Goal: Task Accomplishment & Management: Complete application form

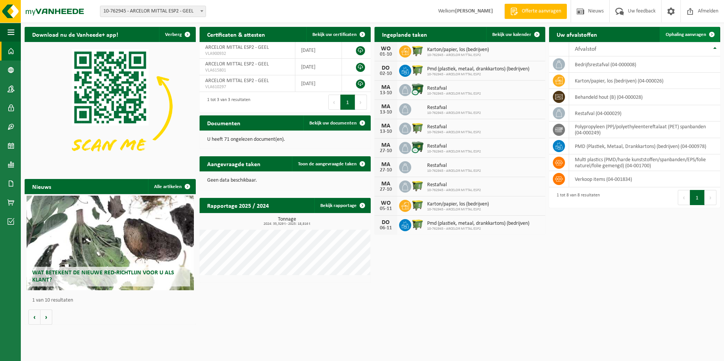
click at [695, 34] on span "Ophaling aanvragen" at bounding box center [686, 34] width 41 height 5
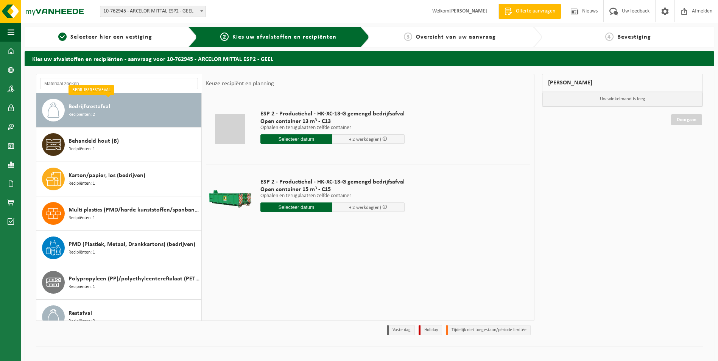
click at [299, 138] on input "text" at bounding box center [297, 138] width 72 height 9
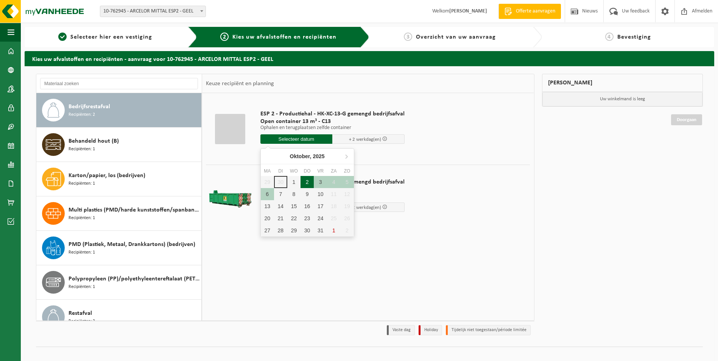
click at [309, 180] on div "2" at bounding box center [307, 182] width 13 height 12
type input "Van [DATE]"
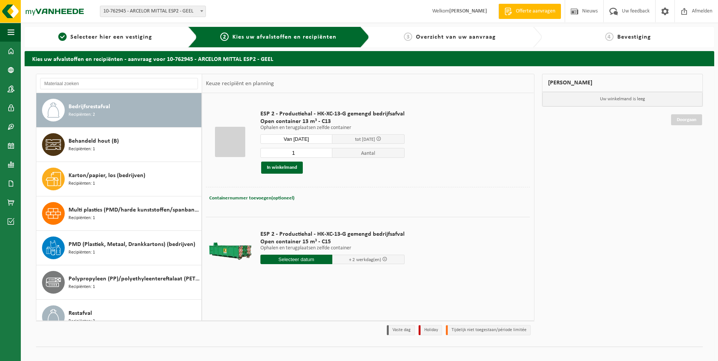
click at [386, 139] on span "tot [DATE]" at bounding box center [368, 138] width 72 height 9
click at [251, 199] on span "Containernummer toevoegen(optioneel)" at bounding box center [251, 198] width 85 height 5
type input "C13-007"
click at [278, 170] on button "In winkelmand" at bounding box center [282, 168] width 42 height 12
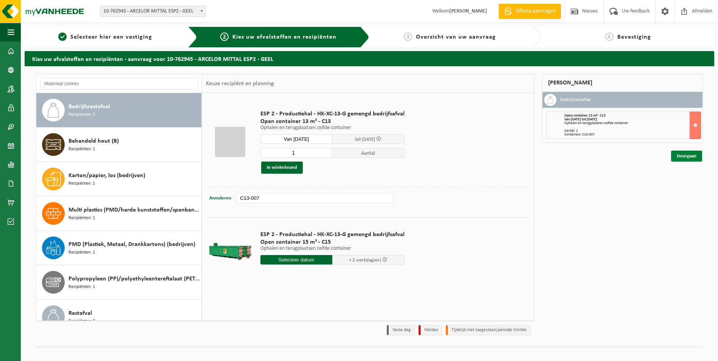
click at [690, 156] on link "Doorgaan" at bounding box center [686, 156] width 31 height 11
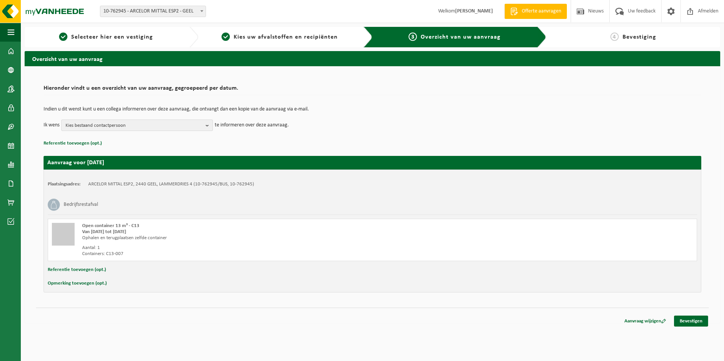
click at [208, 125] on b "button" at bounding box center [209, 125] width 7 height 11
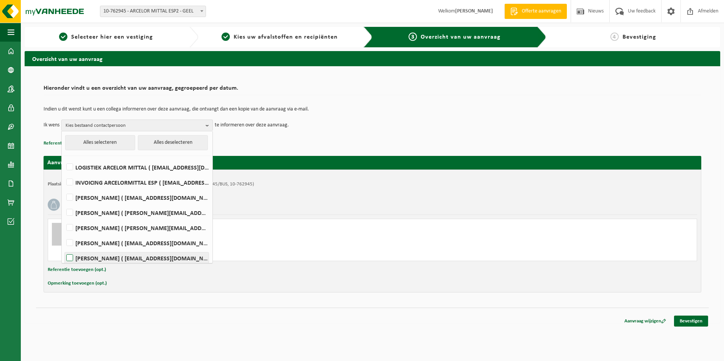
click at [68, 257] on label "Ellen Vanhees ( ellen.vanhees@arcelormittal.com )" at bounding box center [137, 258] width 144 height 11
click at [64, 249] on input "Ellen Vanhees ( ellen.vanhees@arcelormittal.com )" at bounding box center [63, 248] width 0 height 0
checkbox input "true"
click at [69, 195] on label "PATRICIA FETTIH ( patricia.fettih@arcelormittal.com )" at bounding box center [137, 197] width 144 height 11
click at [64, 188] on input "PATRICIA FETTIH ( patricia.fettih@arcelormittal.com )" at bounding box center [63, 188] width 0 height 0
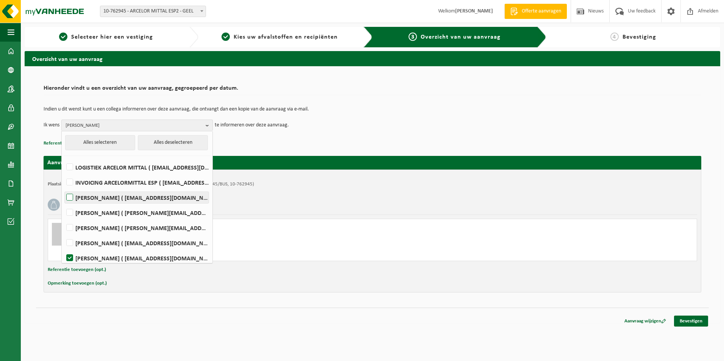
checkbox input "true"
click at [460, 131] on div "Indien u dit wenst kunt u een collega informeren over deze aanvraag, die ontvan…" at bounding box center [373, 118] width 658 height 39
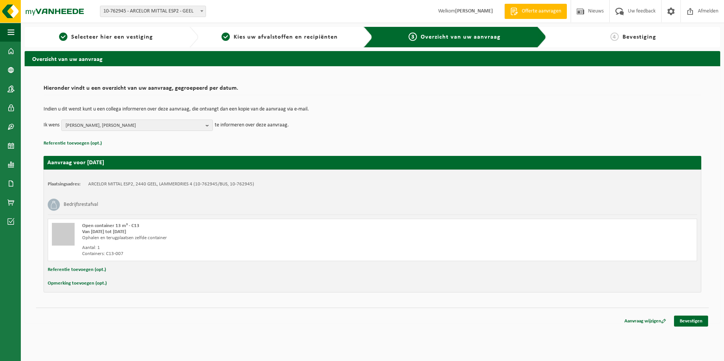
click at [69, 284] on button "Opmerking toevoegen (opt.)" at bounding box center [77, 284] width 59 height 10
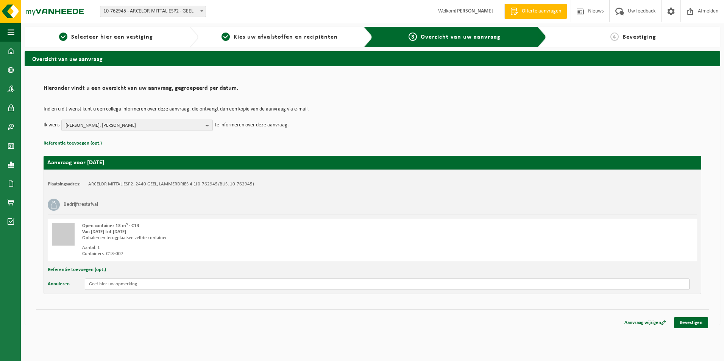
click at [136, 286] on input "text" at bounding box center [387, 284] width 605 height 11
click at [157, 286] on input "gelieve ploegbaas" at bounding box center [387, 284] width 605 height 11
click at [88, 284] on input "gelieve ploegbaas 1 u op voorhand te bellen op 0473/368433" at bounding box center [387, 284] width 605 height 11
drag, startPoint x: 154, startPoint y: 284, endPoint x: 179, endPoint y: 284, distance: 25.7
click at [179, 284] on input "Chauffeur, gelieve ploegbaas 1 u op voorhand te bellen op 0473/368433" at bounding box center [387, 284] width 605 height 11
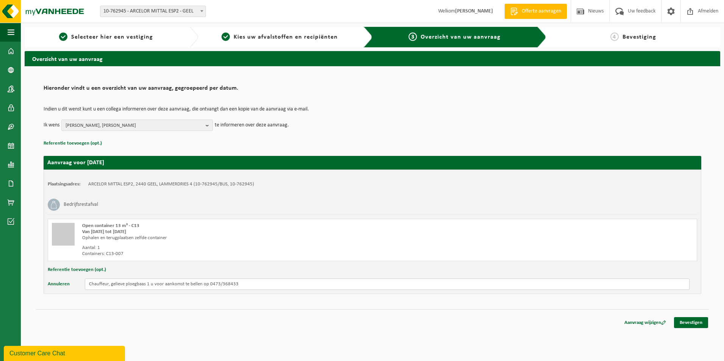
click at [259, 282] on input "Chauffeur, gelieve ploegbaas 1 u voor aankomst te bellen op 0473/368433" at bounding box center [387, 284] width 605 height 11
type input "Chauffeur, gelieve ploegbaas 1 u voor aankomst te bellen op 0473/368433 zodat w…"
click at [693, 323] on link "Bevestigen" at bounding box center [691, 322] width 34 height 11
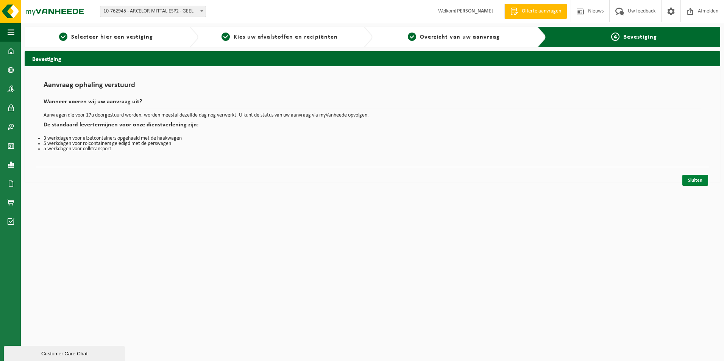
click at [701, 179] on link "Sluiten" at bounding box center [695, 180] width 26 height 11
